Goal: Task Accomplishment & Management: Use online tool/utility

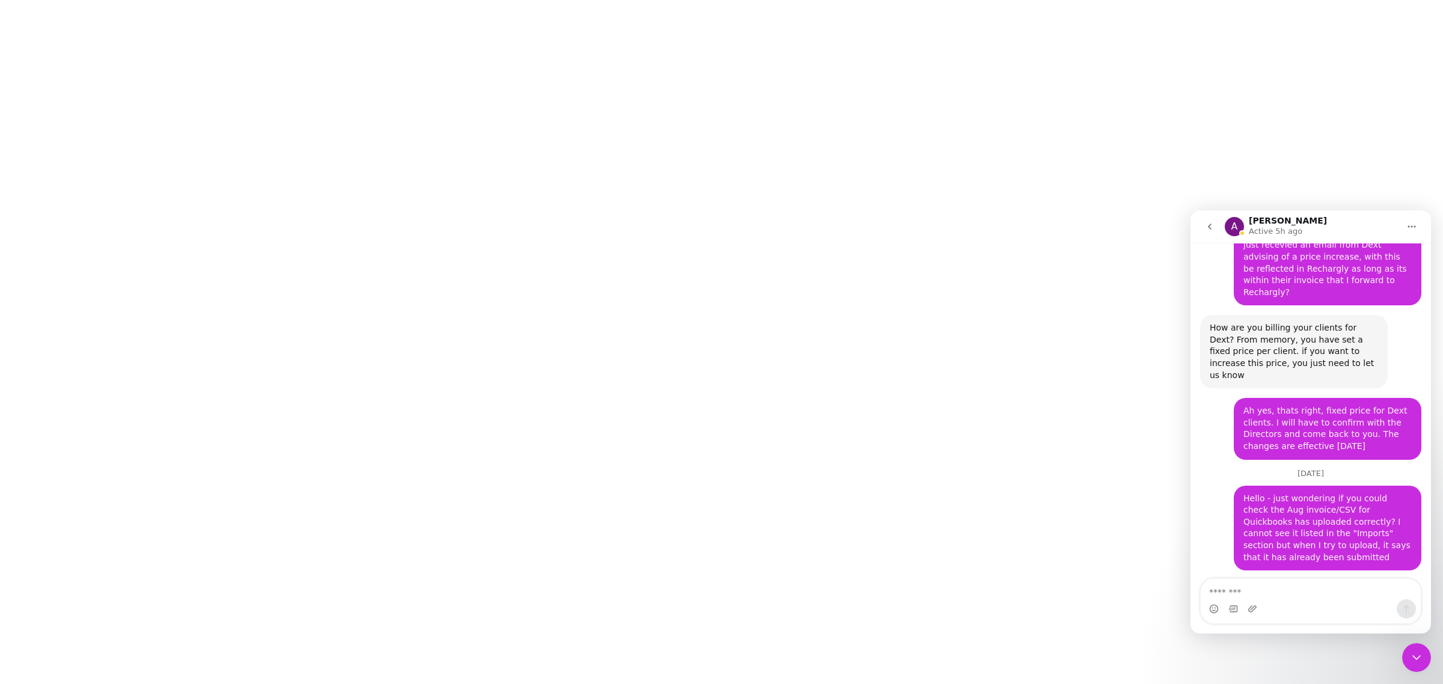
scroll to position [5513, 0]
click at [1313, 589] on textarea "Message…" at bounding box center [1311, 589] width 220 height 20
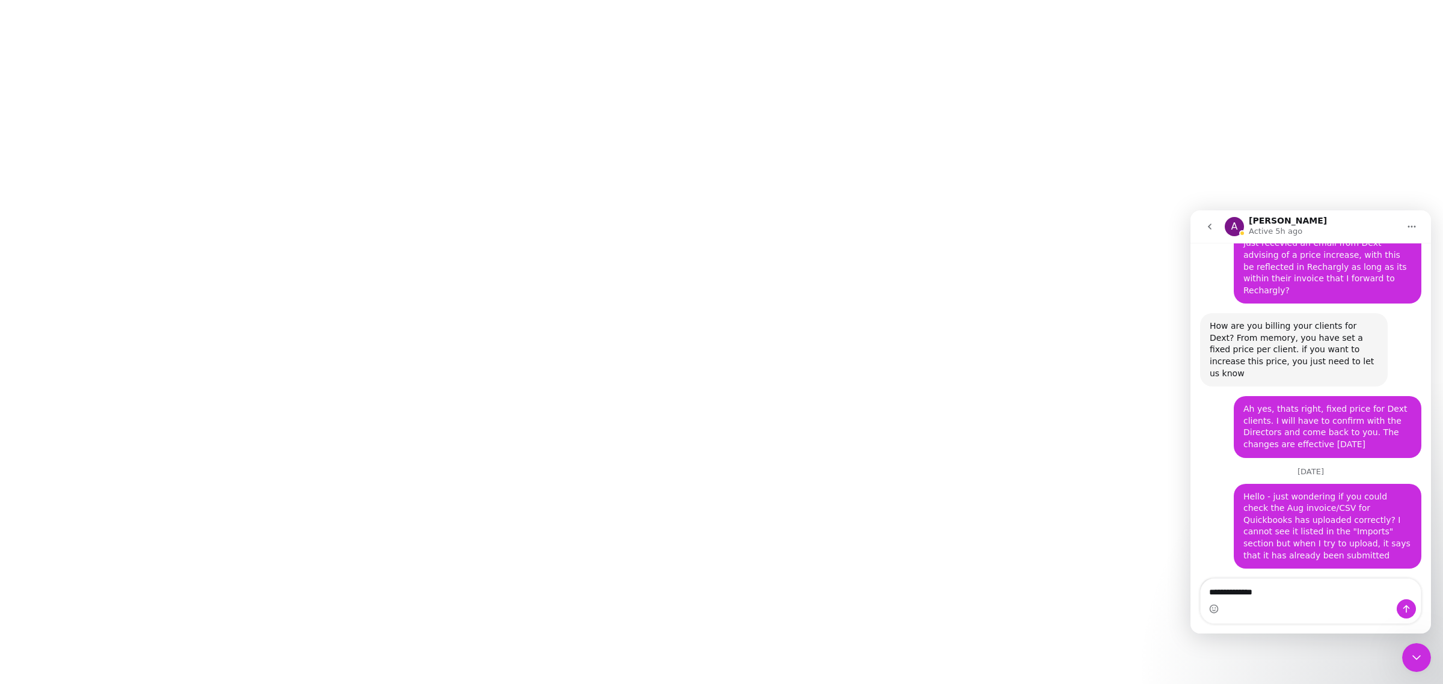
type textarea "**********"
click at [1402, 608] on icon "Send a message…" at bounding box center [1407, 609] width 10 height 10
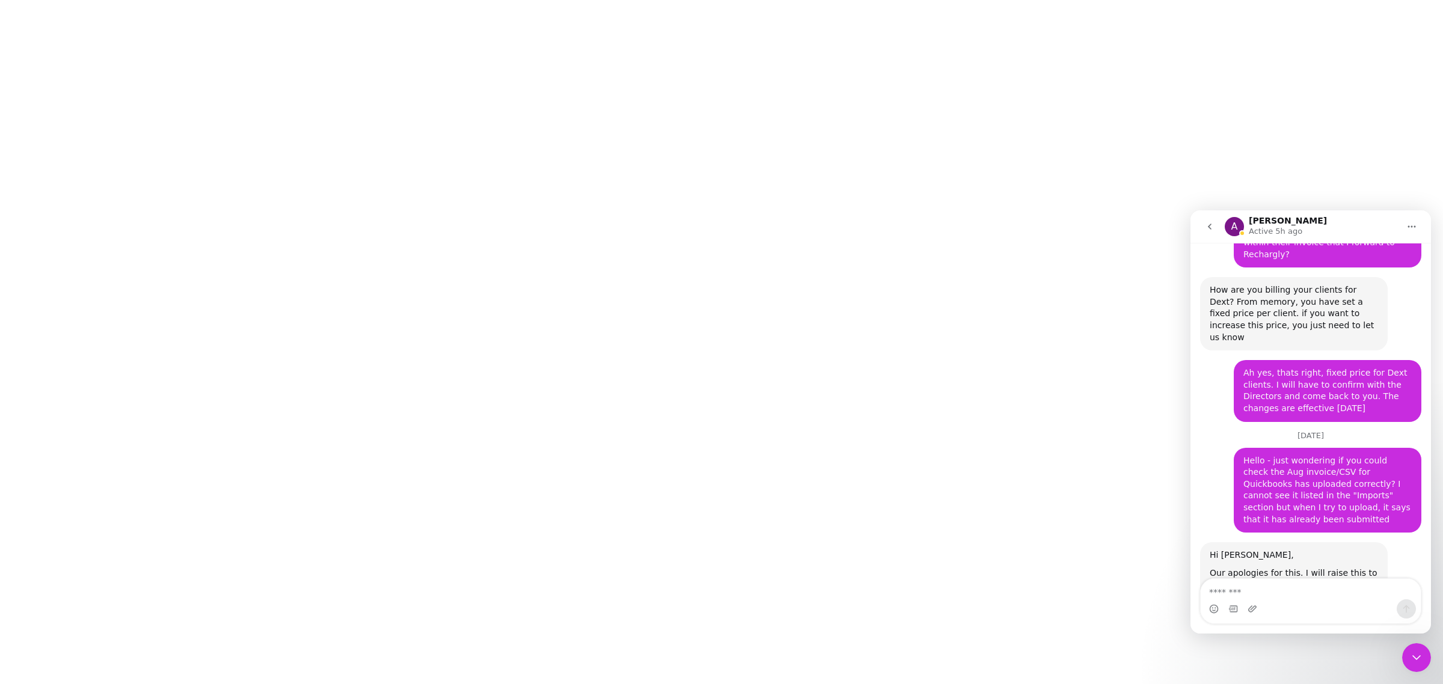
click at [949, 327] on div at bounding box center [721, 342] width 1443 height 684
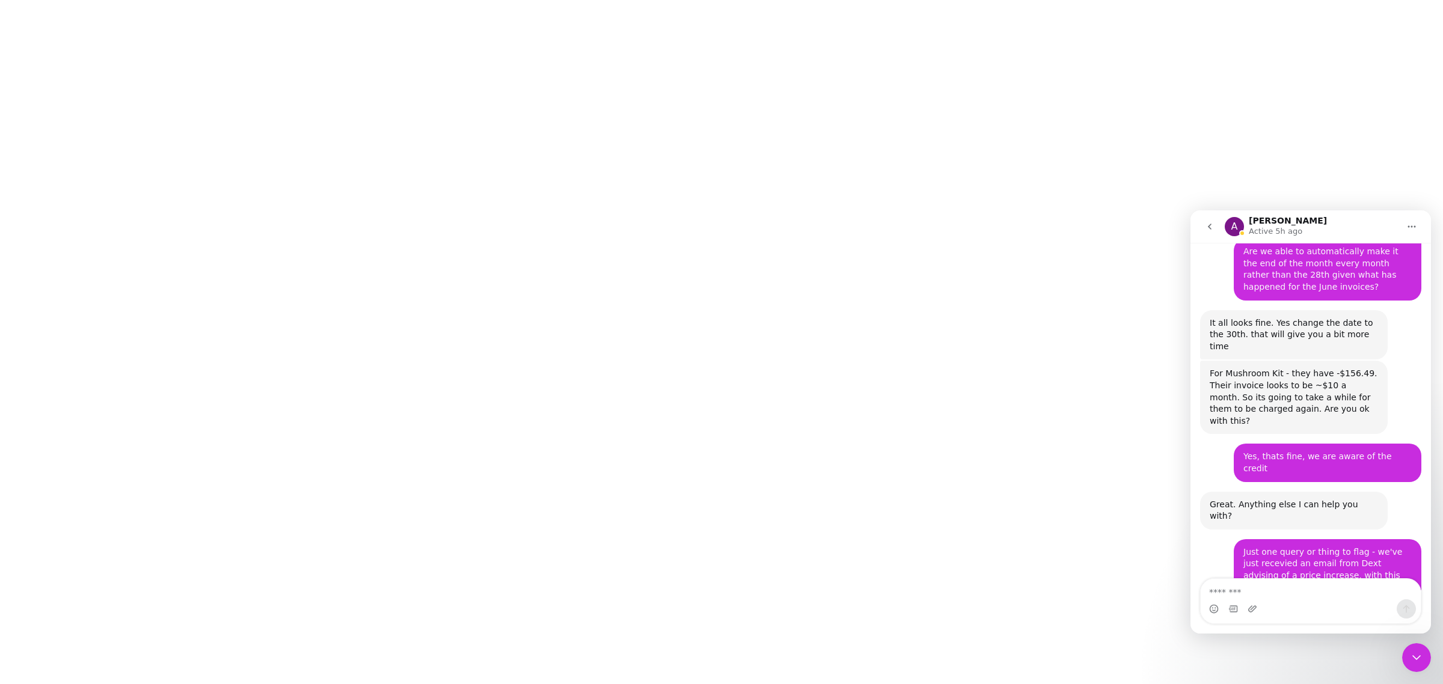
scroll to position [5098, 0]
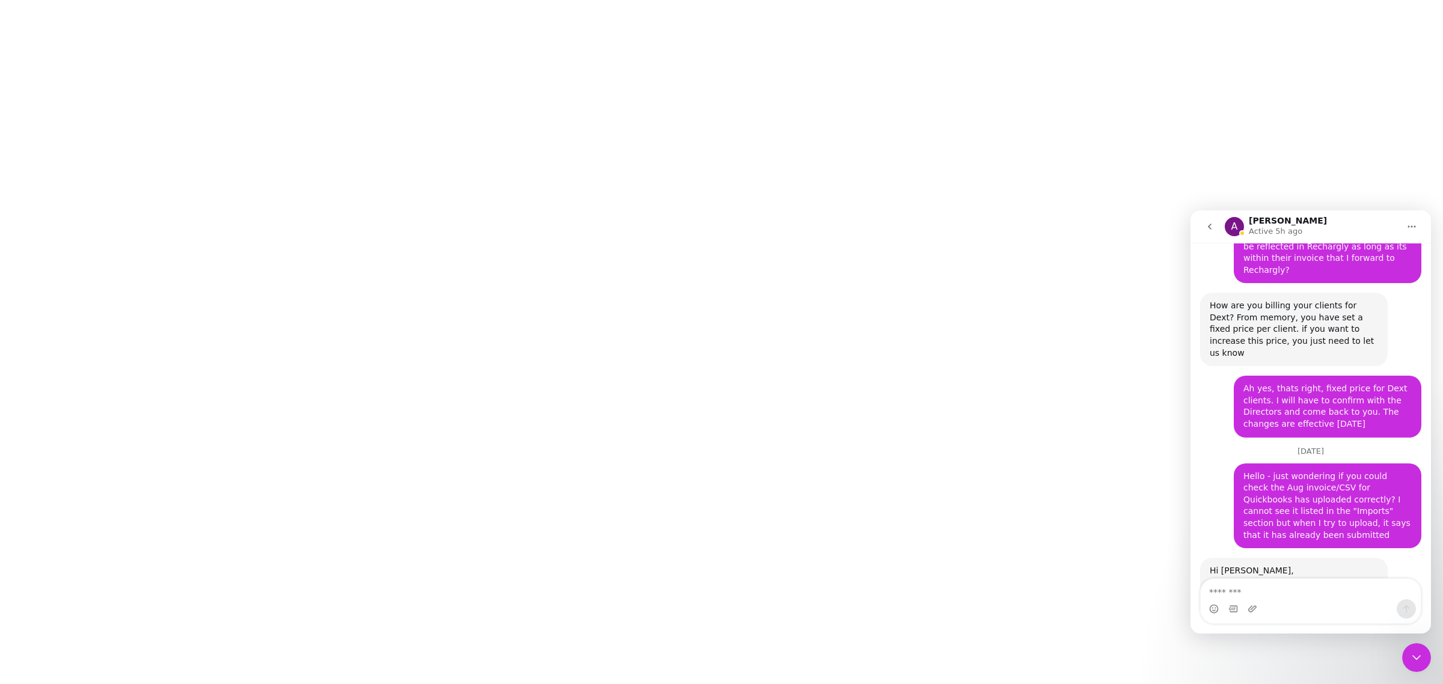
scroll to position [5549, 0]
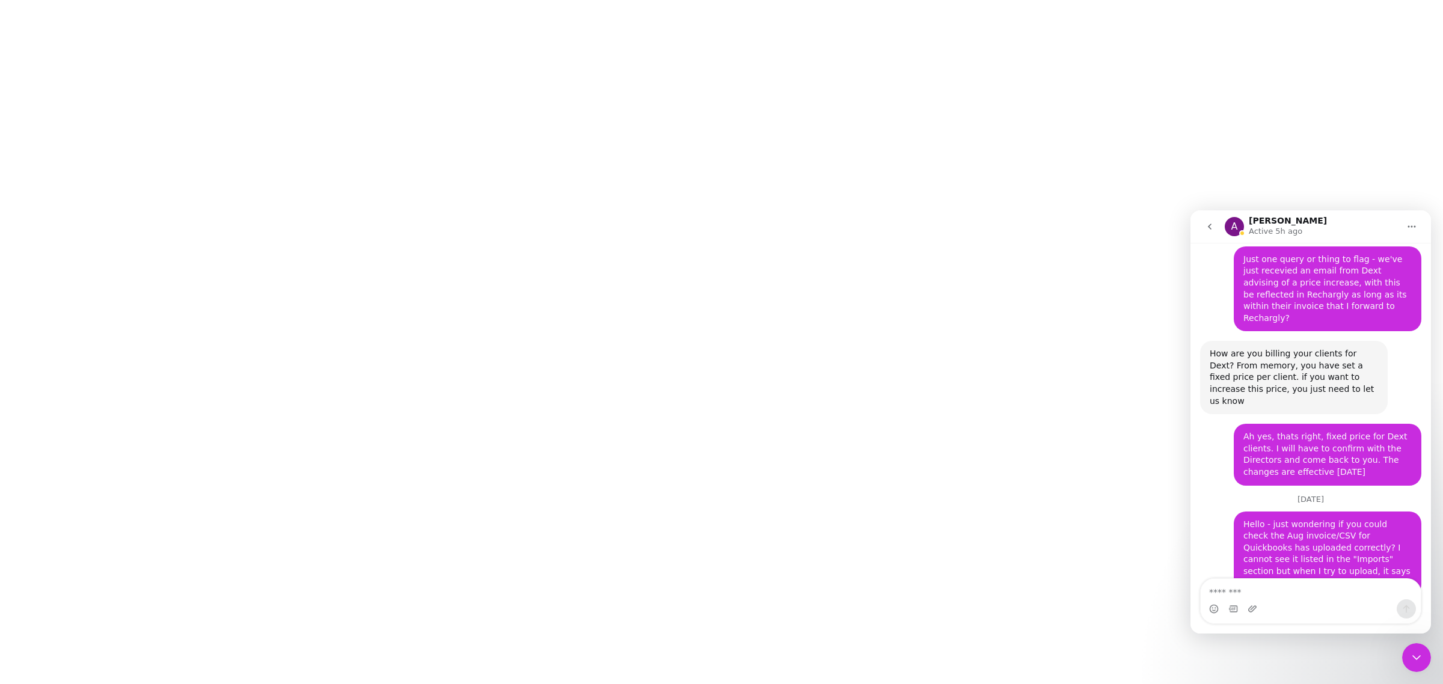
scroll to position [5549, 0]
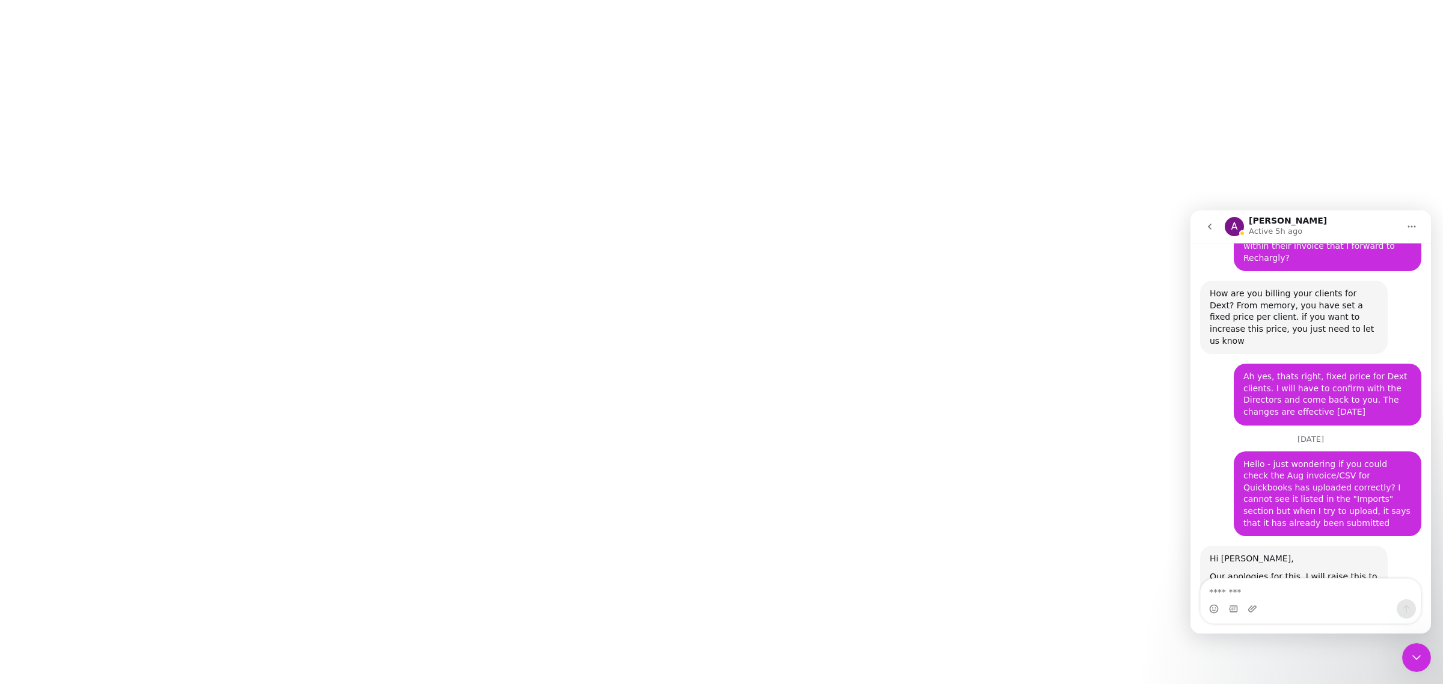
scroll to position [5549, 0]
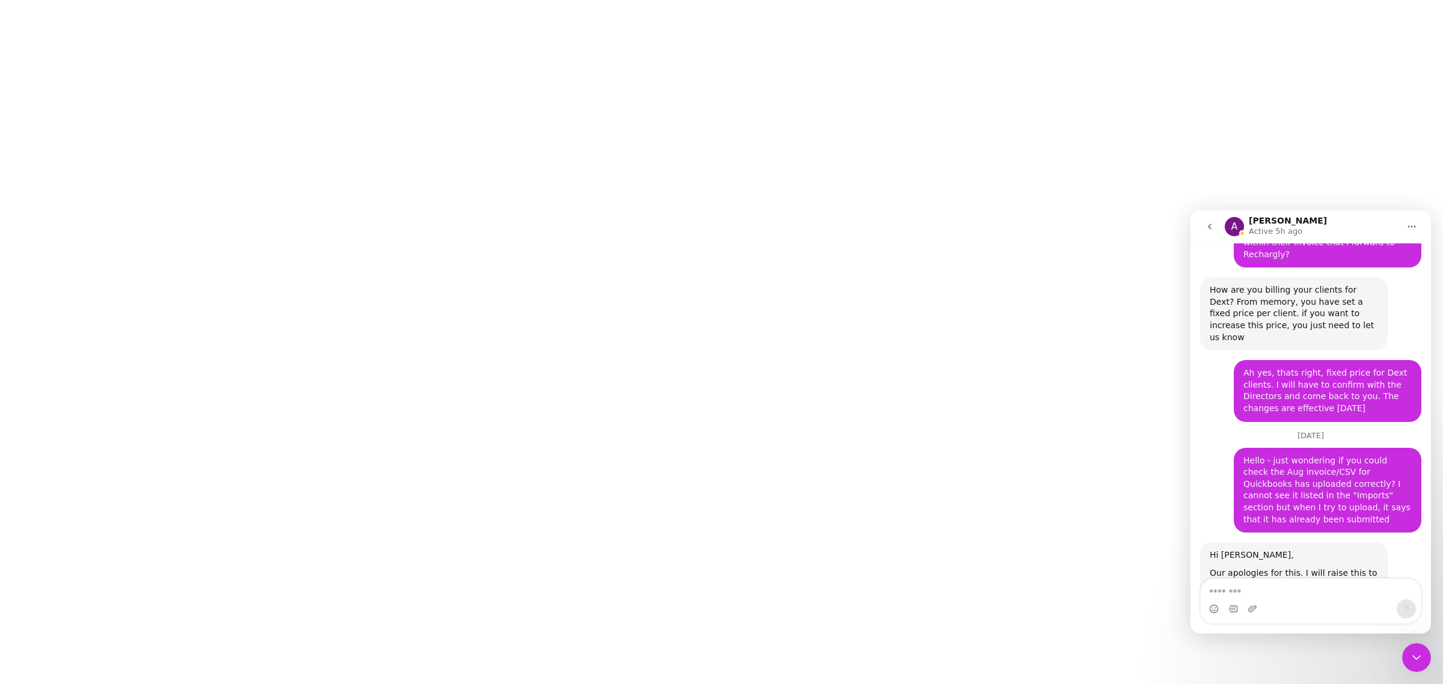
click at [918, 353] on div at bounding box center [721, 342] width 1443 height 684
click at [1418, 660] on icon "Close Intercom Messenger" at bounding box center [1417, 658] width 14 height 14
